Goal: Information Seeking & Learning: Learn about a topic

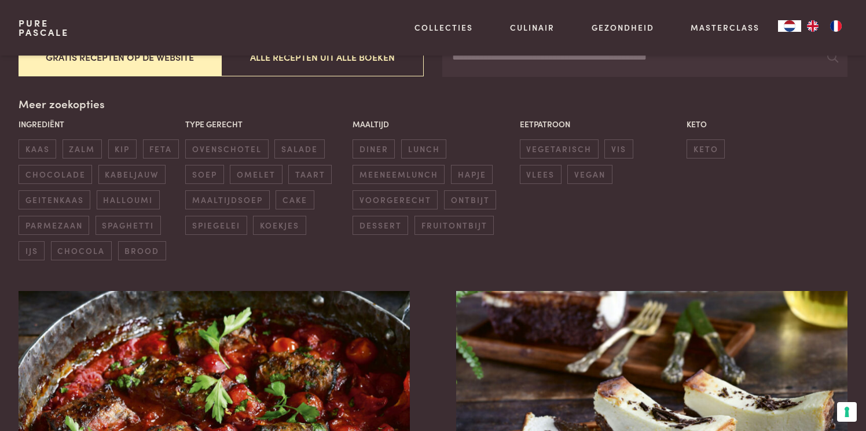
scroll to position [250, 0]
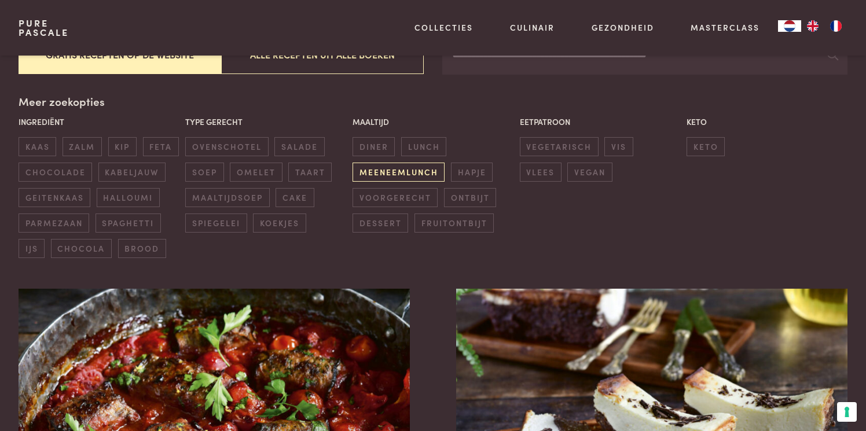
click at [406, 169] on span "meeneemlunch" at bounding box center [398, 172] width 92 height 19
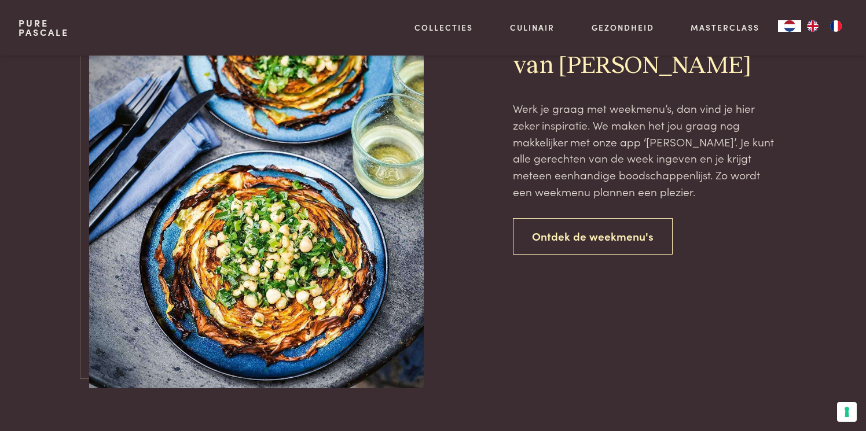
scroll to position [2340, 0]
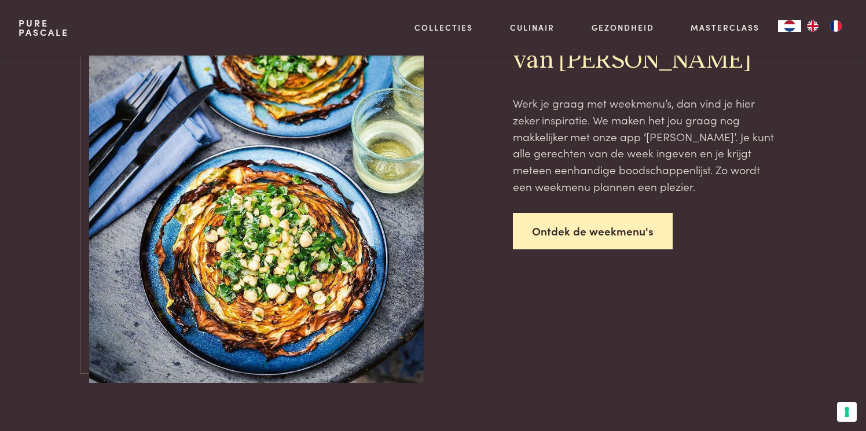
click at [584, 230] on link "Ontdek de weekmenu's" at bounding box center [593, 231] width 160 height 36
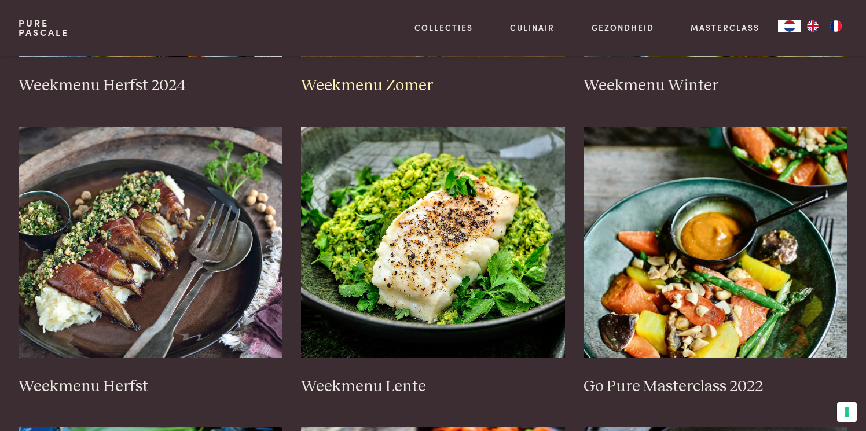
scroll to position [514, 0]
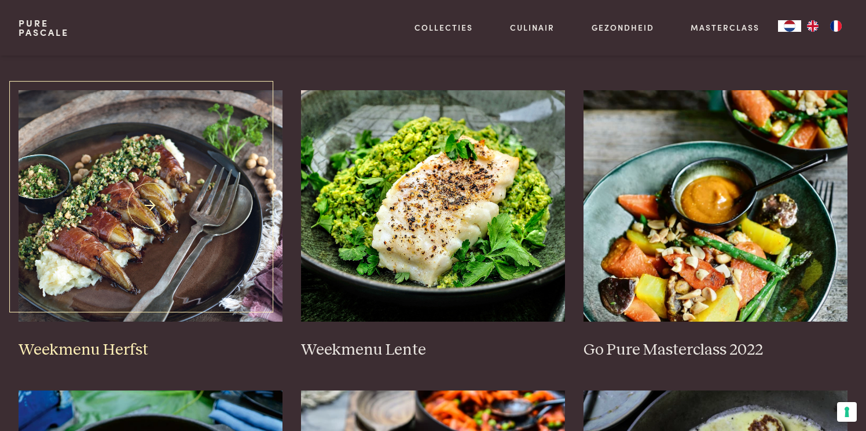
click at [104, 211] on img at bounding box center [151, 206] width 264 height 232
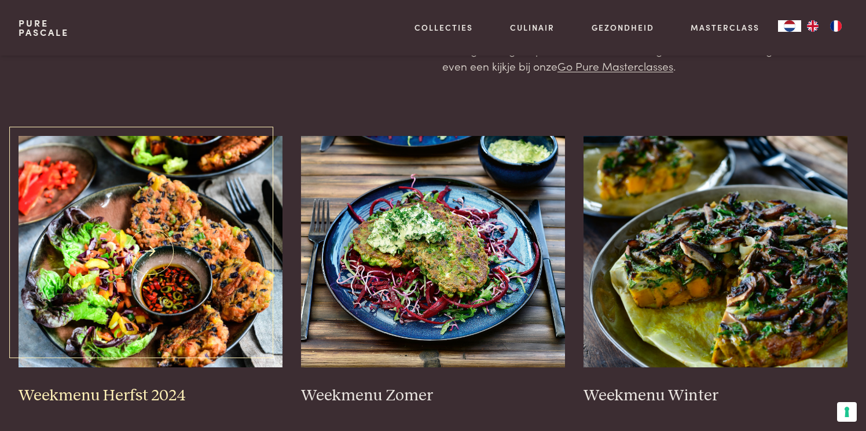
scroll to position [141, 0]
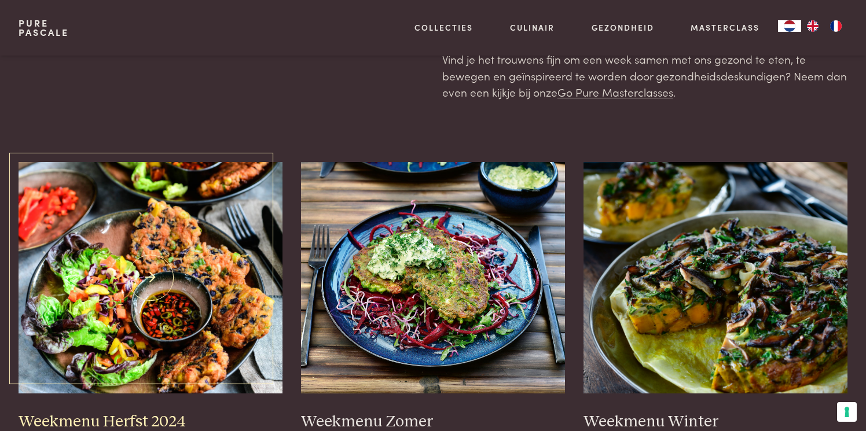
click at [181, 243] on img at bounding box center [151, 278] width 264 height 232
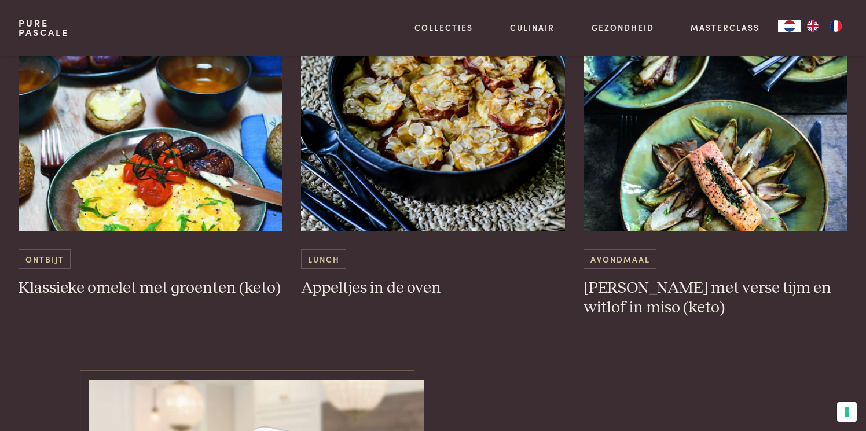
scroll to position [3535, 0]
